Goal: Task Accomplishment & Management: Manage account settings

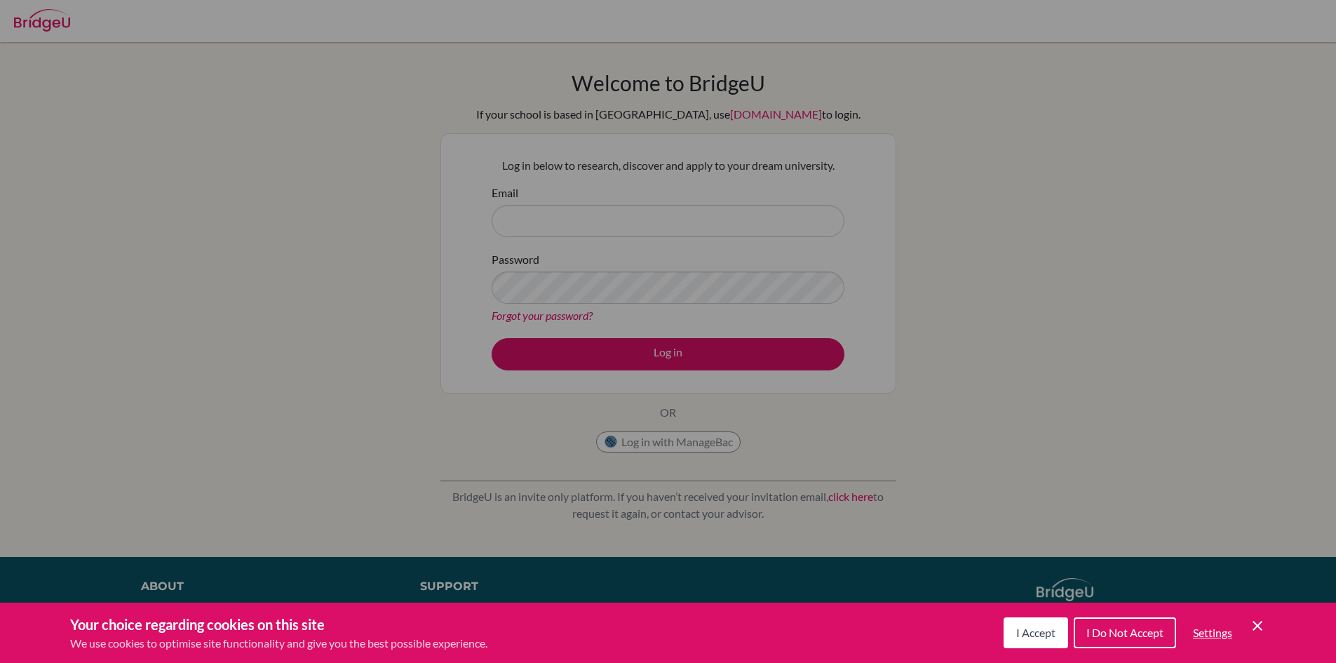
click at [1264, 621] on icon "Cookie Control Close Icon" at bounding box center [1257, 625] width 17 height 17
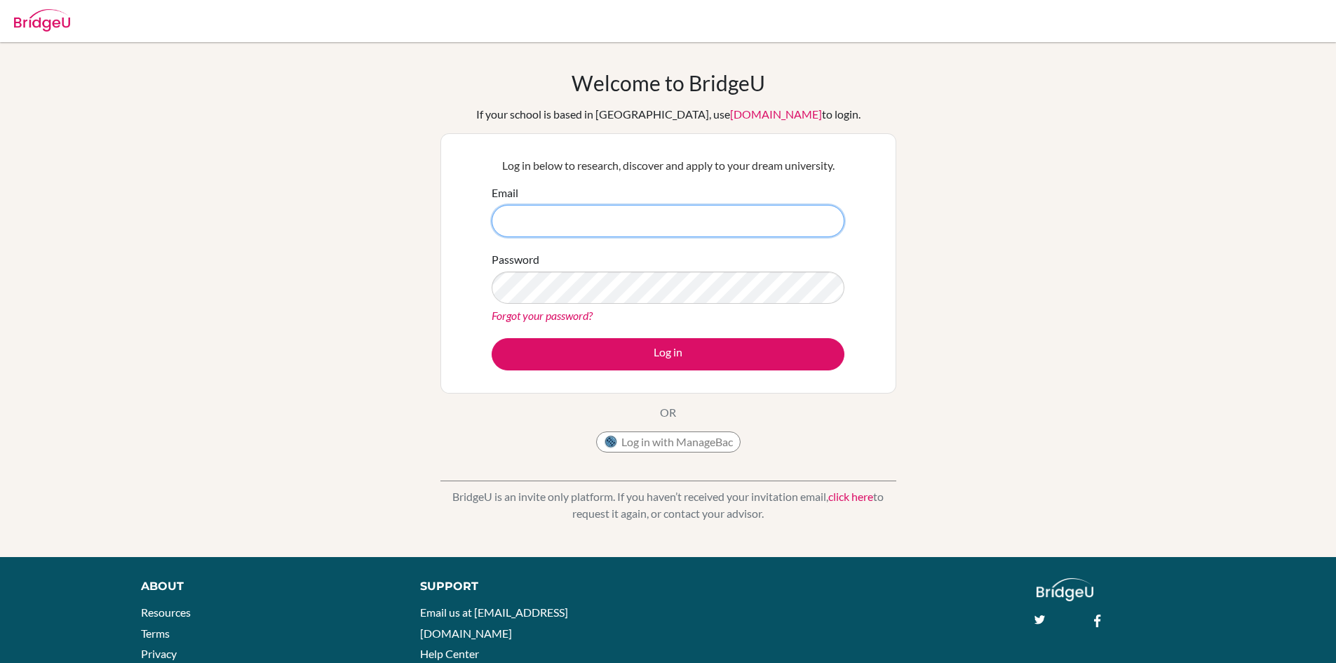
click at [585, 217] on input "Email" at bounding box center [668, 221] width 353 height 32
type input "[EMAIL_ADDRESS][DOMAIN_NAME]"
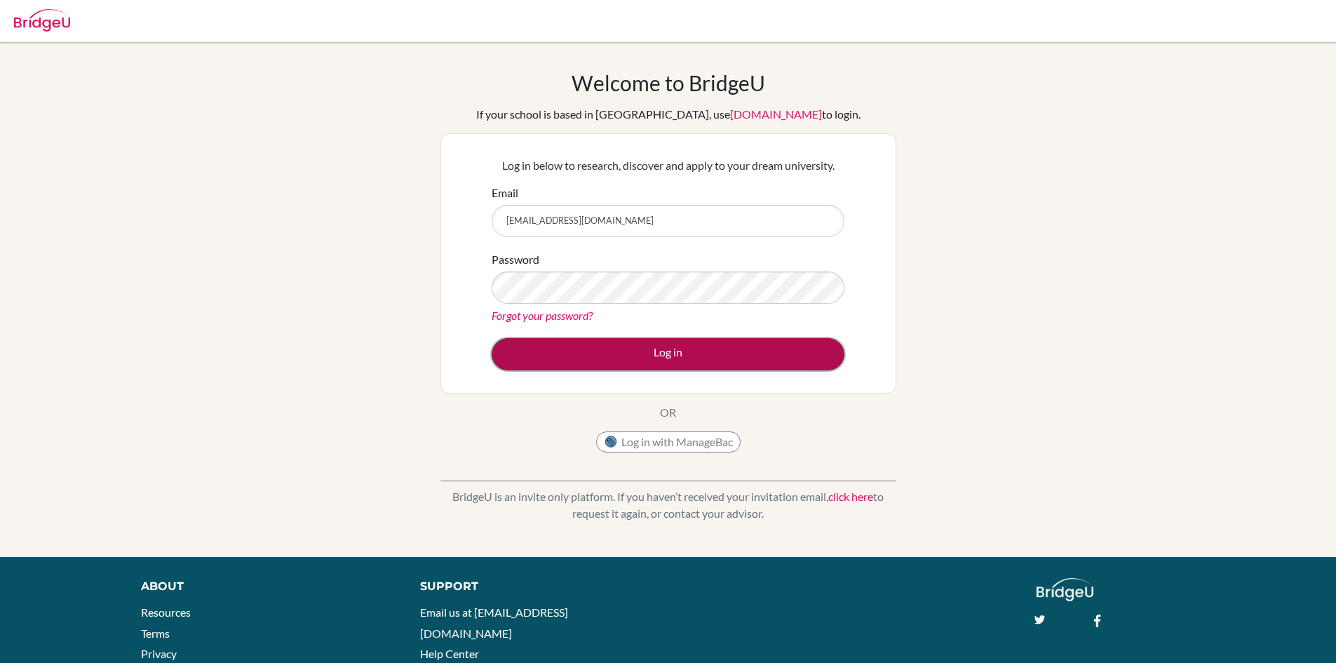
click at [682, 360] on button "Log in" at bounding box center [668, 354] width 353 height 32
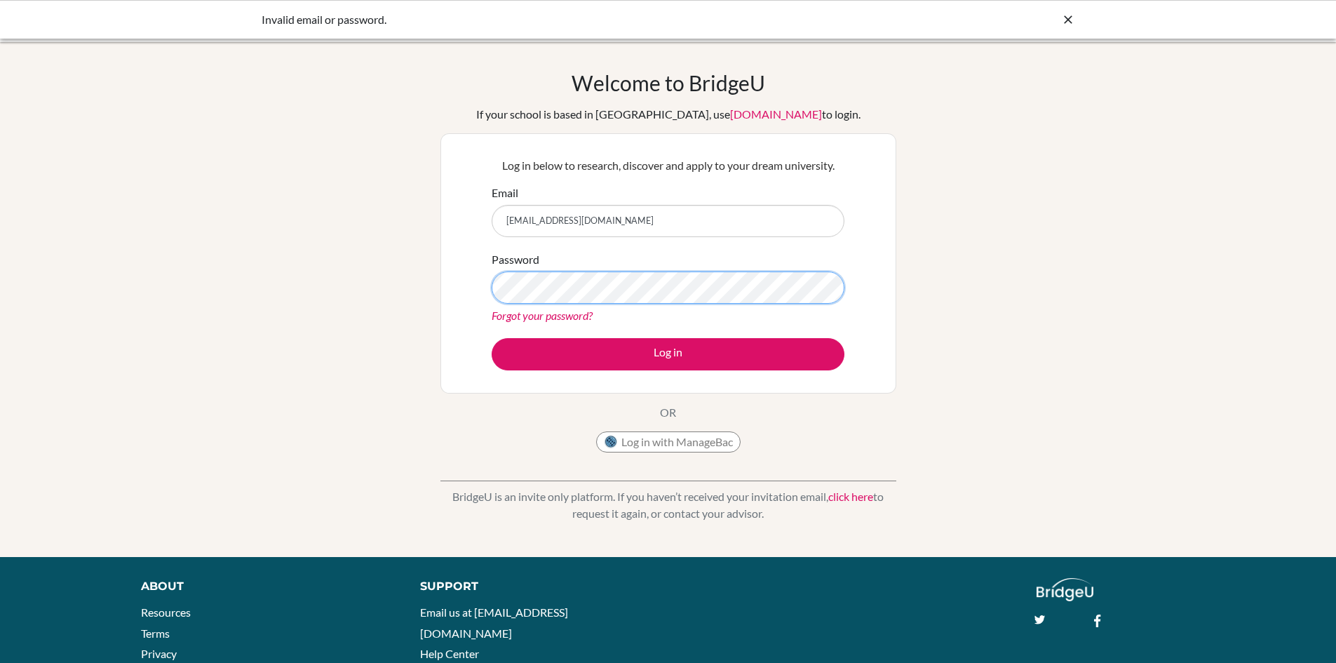
click at [492, 338] on button "Log in" at bounding box center [668, 354] width 353 height 32
click at [1068, 20] on icon at bounding box center [1068, 20] width 14 height 14
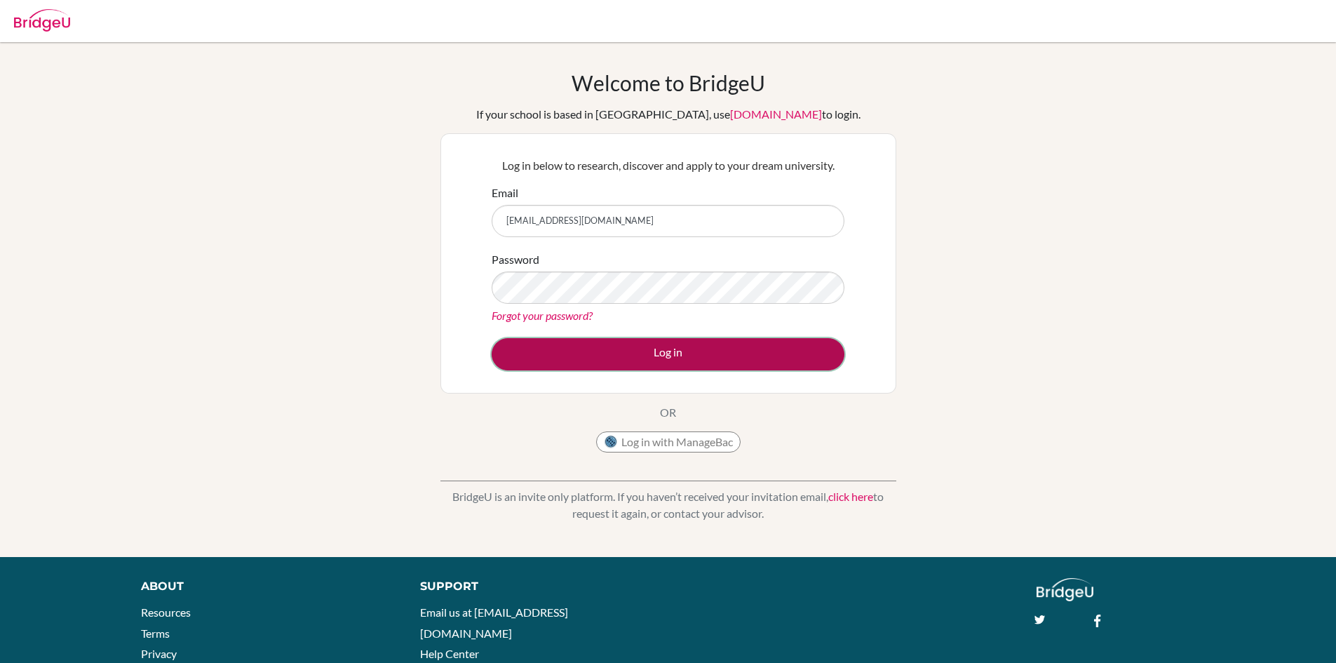
click at [604, 344] on button "Log in" at bounding box center [668, 354] width 353 height 32
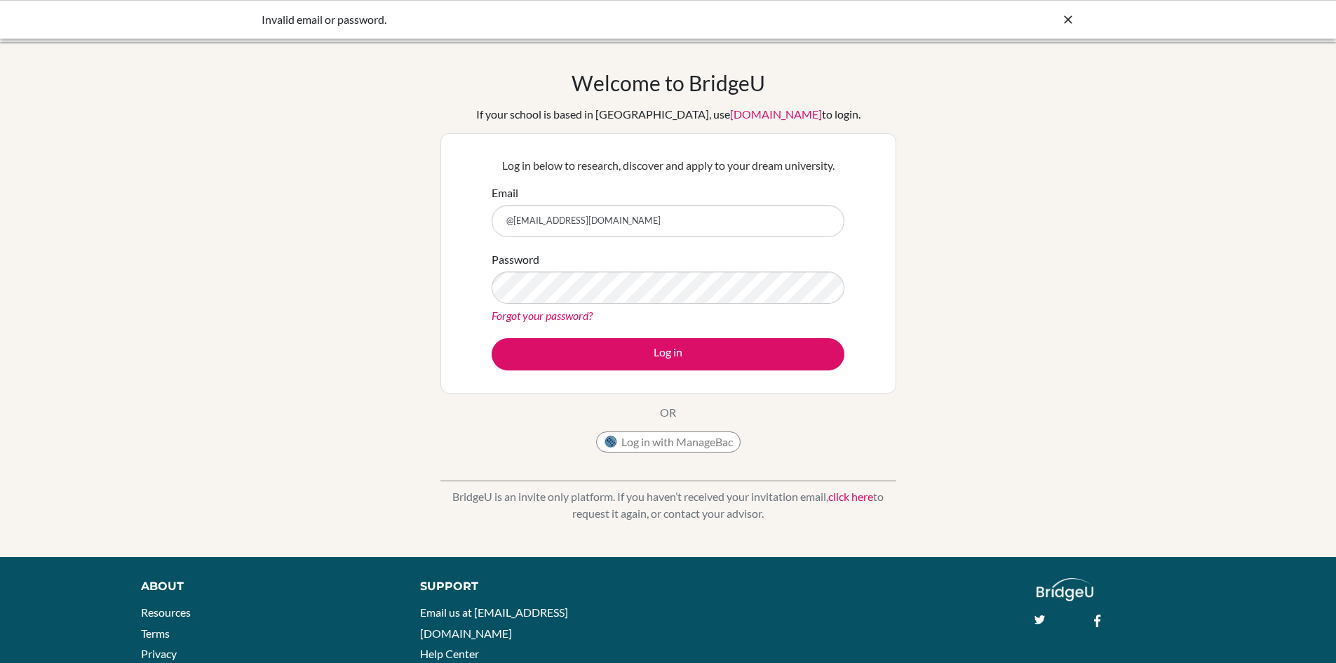
type input "[EMAIL_ADDRESS][DOMAIN_NAME]"
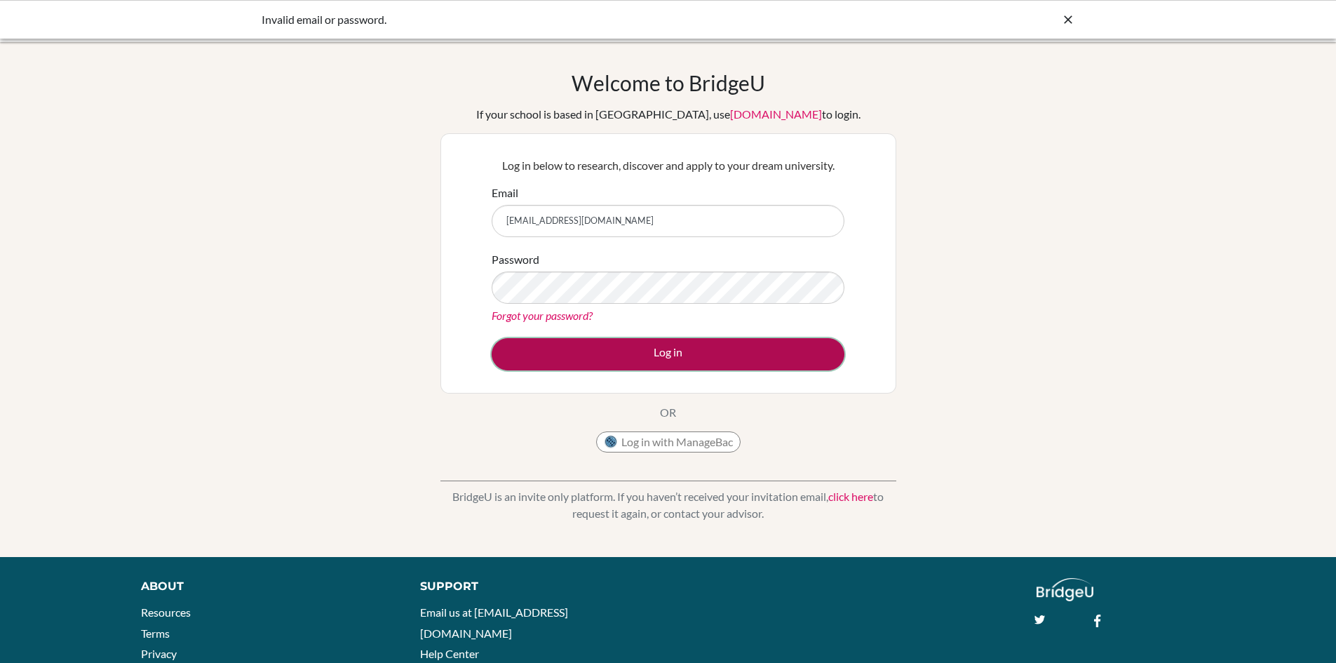
click at [651, 340] on button "Log in" at bounding box center [668, 354] width 353 height 32
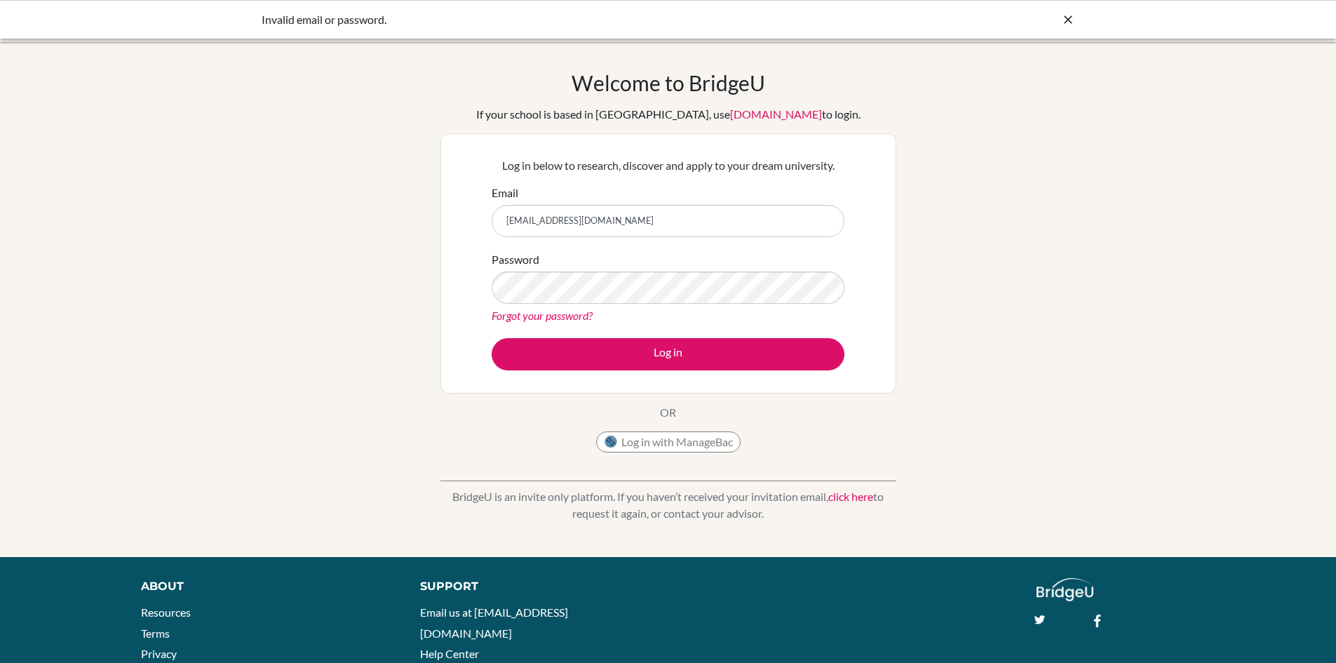
click at [1064, 15] on icon at bounding box center [1068, 20] width 14 height 14
click at [733, 219] on input "[EMAIL_ADDRESS][DOMAIN_NAME]" at bounding box center [668, 221] width 353 height 32
click at [717, 227] on input "[EMAIL_ADDRESS][DOMAIN_NAME]" at bounding box center [668, 221] width 353 height 32
type input "[EMAIL_ADDRESS][DOMAIN_NAME]"
click at [492, 338] on button "Log in" at bounding box center [668, 354] width 353 height 32
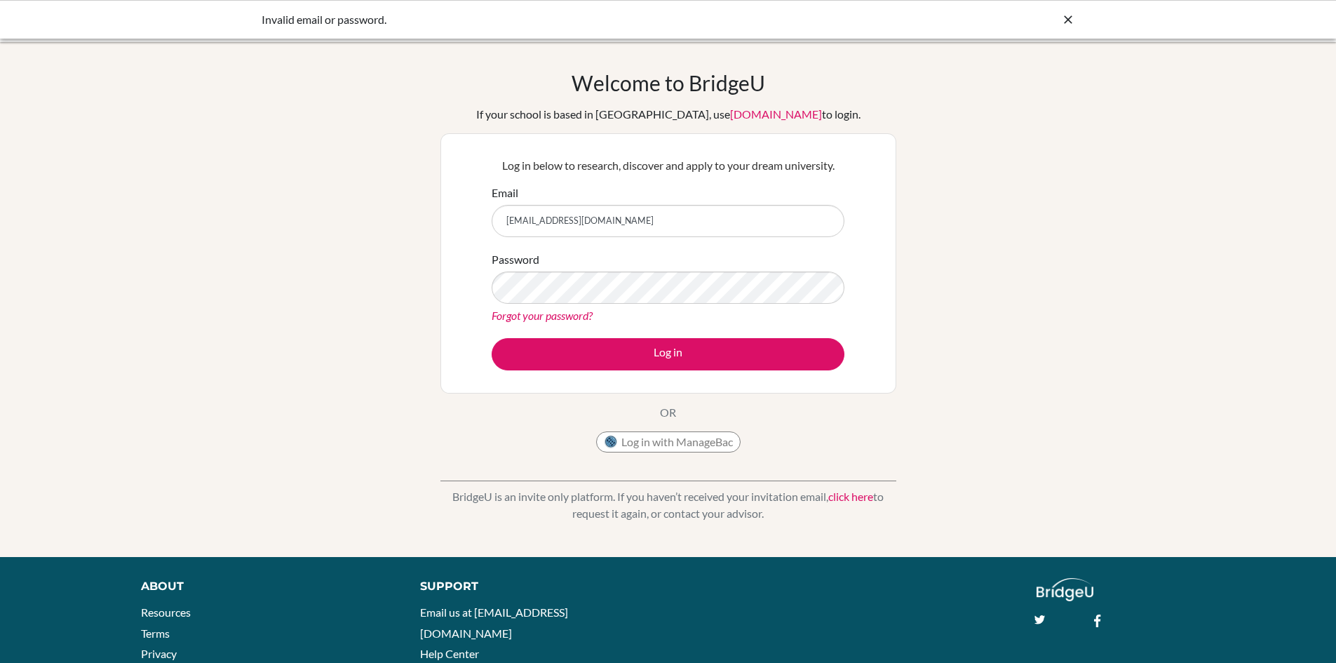
click at [632, 220] on input "aanya6583@outlook.com" at bounding box center [668, 221] width 353 height 32
type input "[EMAIL_ADDRESS][DOMAIN_NAME]"
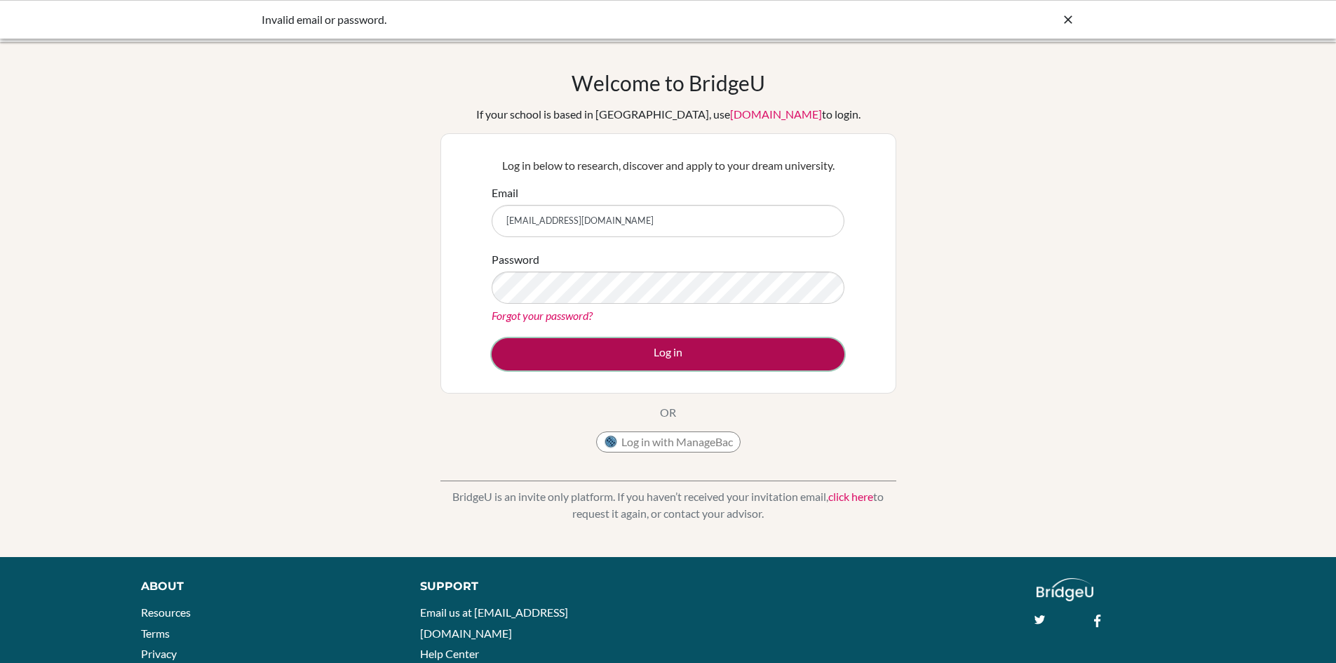
click at [639, 368] on button "Log in" at bounding box center [668, 354] width 353 height 32
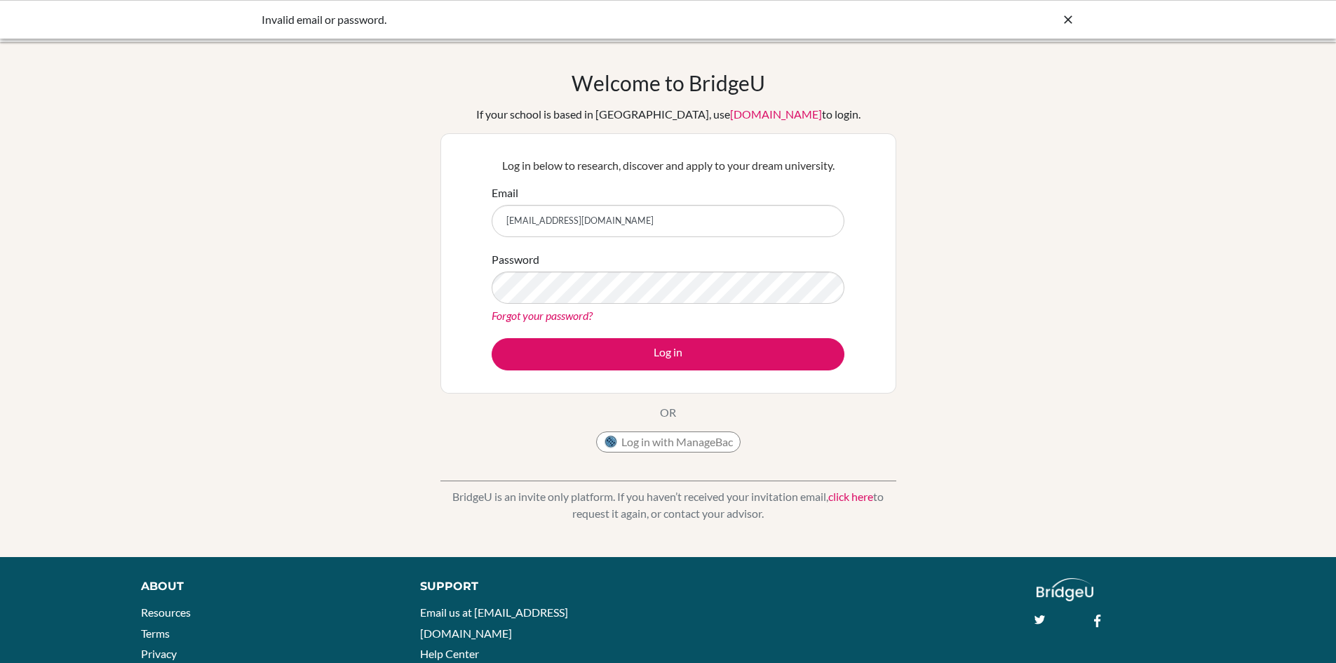
type input "[EMAIL_ADDRESS][DOMAIN_NAME]"
click at [492, 338] on button "Log in" at bounding box center [668, 354] width 353 height 32
type input "[EMAIL_ADDRESS][DOMAIN_NAME]"
click at [492, 338] on button "Log in" at bounding box center [668, 354] width 353 height 32
click at [565, 316] on link "Forgot your password?" at bounding box center [542, 315] width 101 height 13
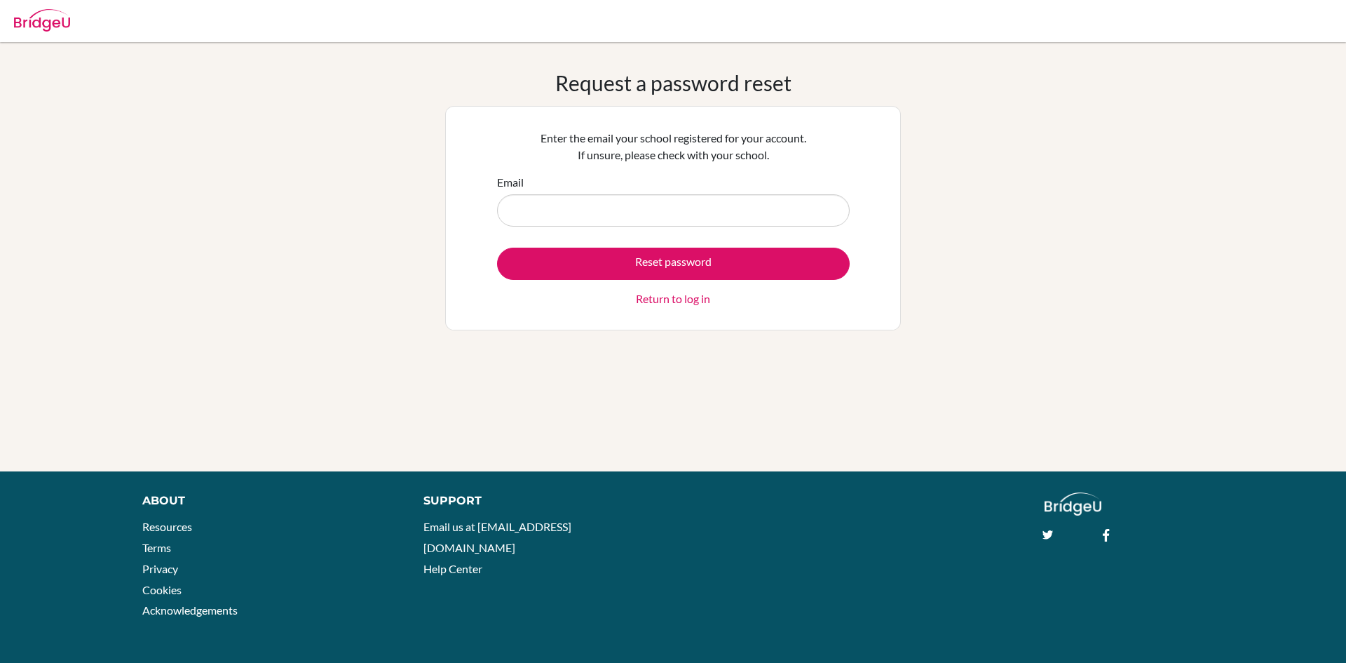
click at [548, 208] on input "Email" at bounding box center [673, 210] width 353 height 32
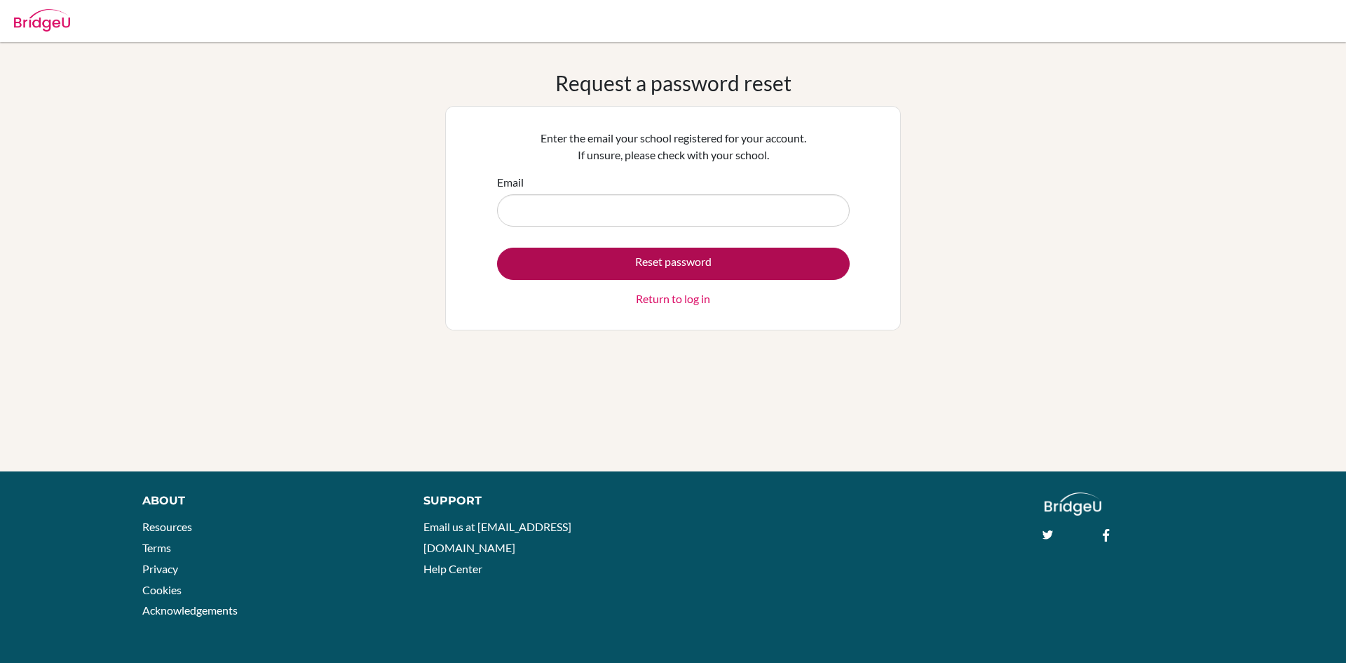
type input "[EMAIL_ADDRESS][DOMAIN_NAME]"
click at [696, 261] on button "Reset password" at bounding box center [673, 264] width 353 height 32
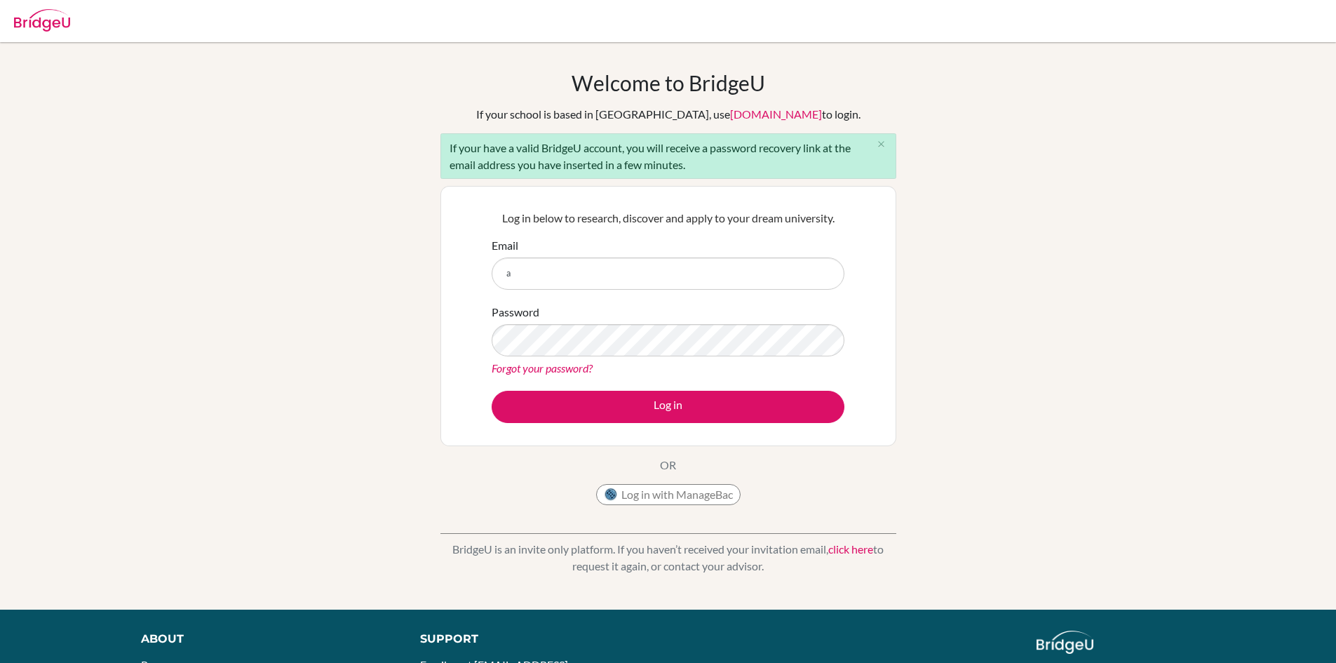
type input "[EMAIL_ADDRESS][DOMAIN_NAME]"
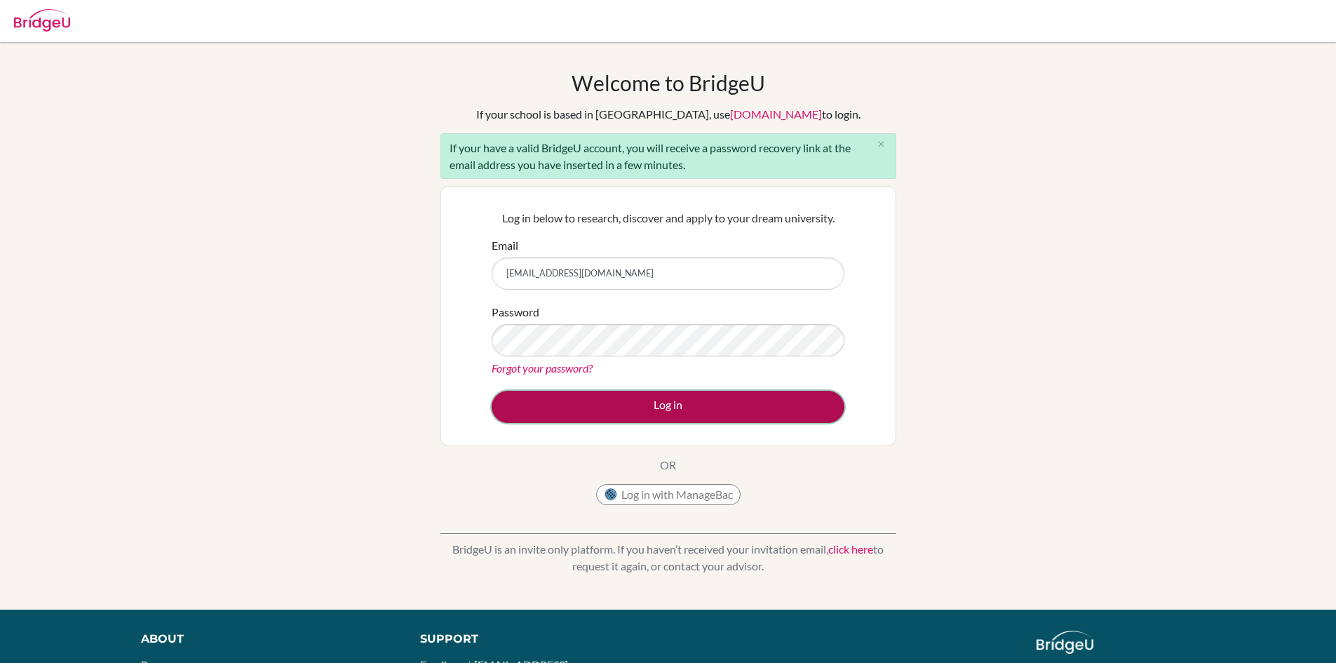
click at [628, 400] on button "Log in" at bounding box center [668, 407] width 353 height 32
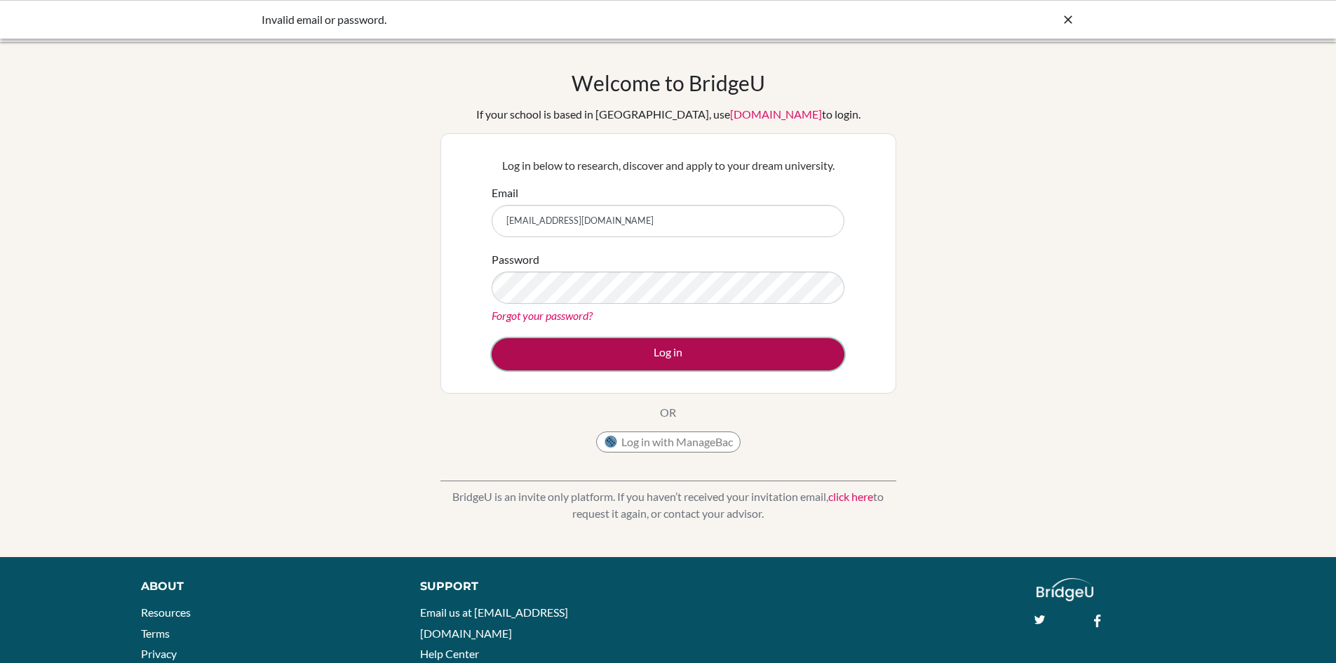
click at [656, 338] on button "Log in" at bounding box center [668, 354] width 353 height 32
click at [668, 345] on button "Log in" at bounding box center [668, 354] width 353 height 32
